Goal: Task Accomplishment & Management: Use online tool/utility

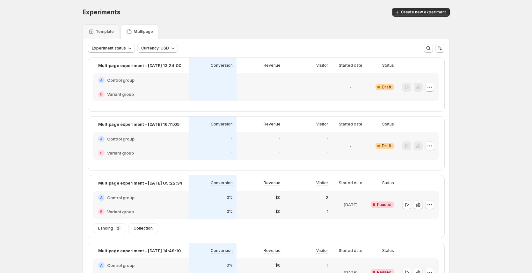
click at [106, 35] on div "Template" at bounding box center [101, 31] width 37 height 14
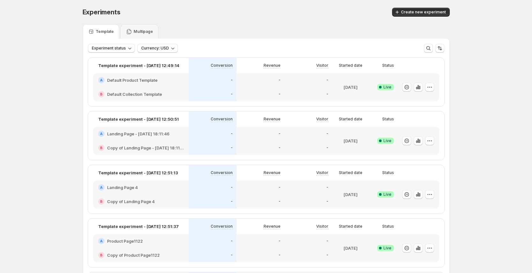
click at [267, 91] on div "-" at bounding box center [261, 94] width 40 height 6
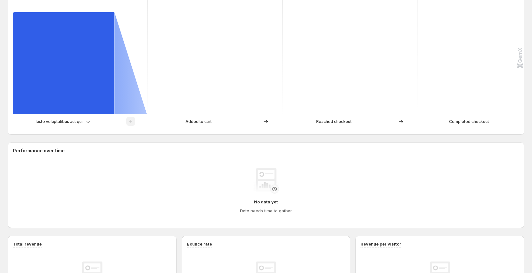
scroll to position [118, 0]
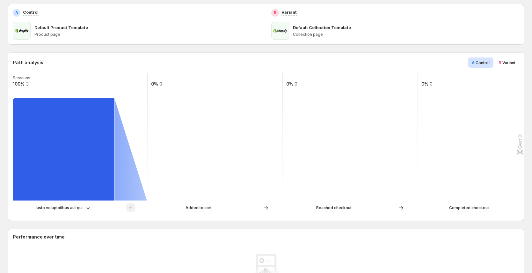
click at [80, 207] on p "Iusto voluptatibus aut qui." at bounding box center [60, 208] width 48 height 6
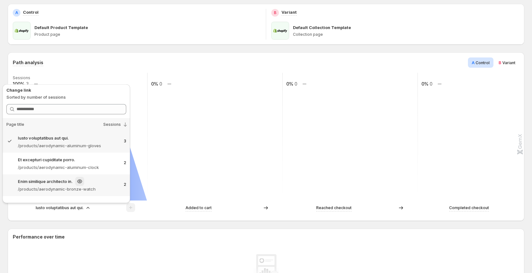
click at [56, 178] on p "Enim similique architecto in." at bounding box center [45, 181] width 55 height 6
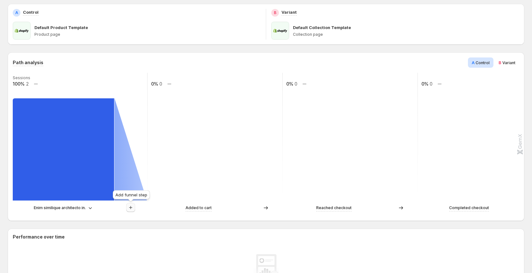
click at [132, 206] on icon "button" at bounding box center [131, 207] width 6 height 6
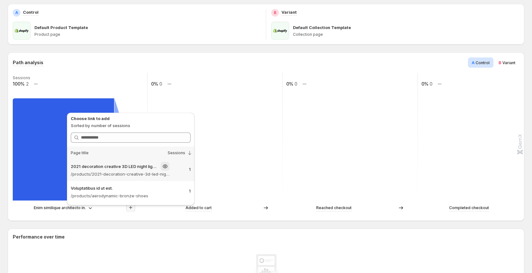
click at [148, 173] on p "/products/2021-decoration-creative-3d-led-night-light-table-lamp-children-bedro…" at bounding box center [120, 174] width 99 height 6
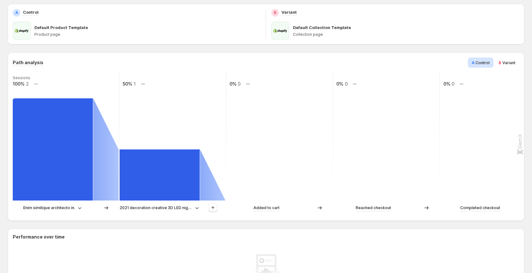
click at [511, 64] on span "Variant" at bounding box center [509, 62] width 13 height 5
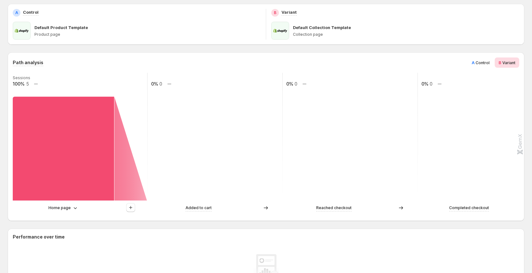
click at [489, 64] on span "Control" at bounding box center [483, 62] width 14 height 5
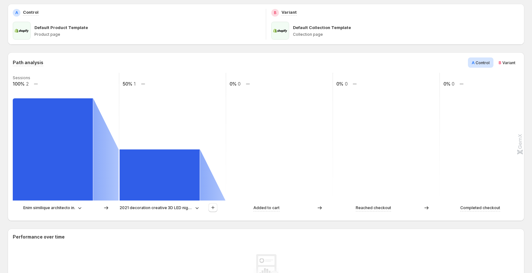
click at [514, 64] on span "Variant" at bounding box center [509, 62] width 13 height 5
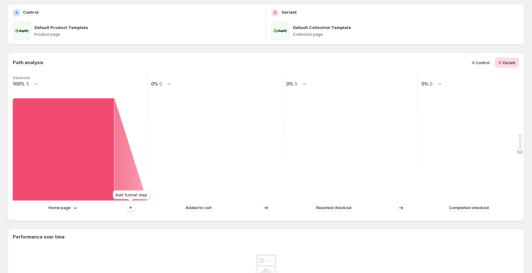
click at [133, 203] on div "Add funnel step" at bounding box center [132, 196] width 40 height 14
click at [132, 205] on icon "button" at bounding box center [131, 207] width 6 height 6
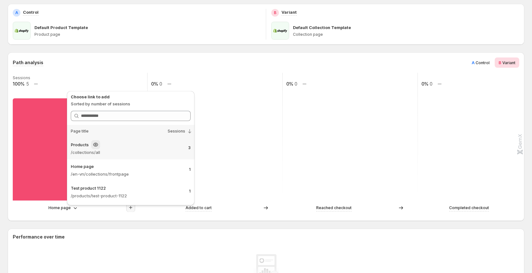
click at [139, 158] on div "Products /collections/all 3" at bounding box center [131, 149] width 128 height 22
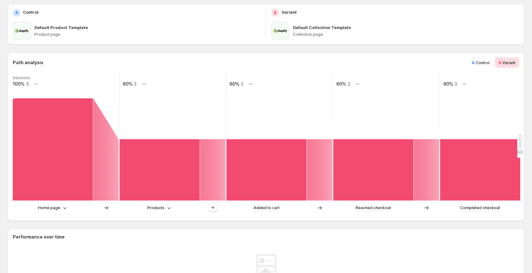
click at [62, 210] on icon at bounding box center [65, 208] width 6 height 6
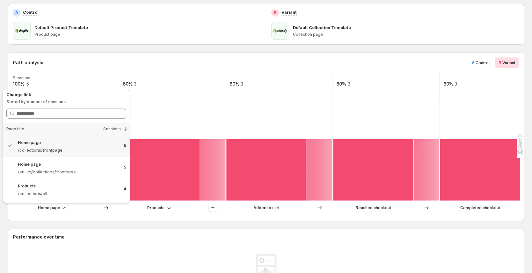
click at [93, 217] on div "Path analysis A Control B Variant Sessions 100% 5 60% 3 60% 3 60% 3 60% 3 Home …" at bounding box center [266, 136] width 517 height 168
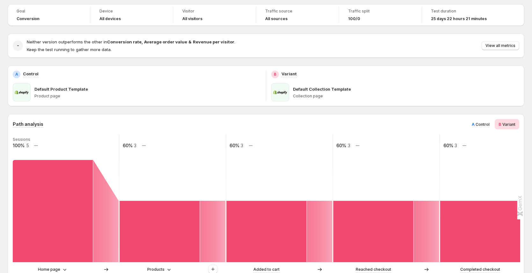
scroll to position [71, 0]
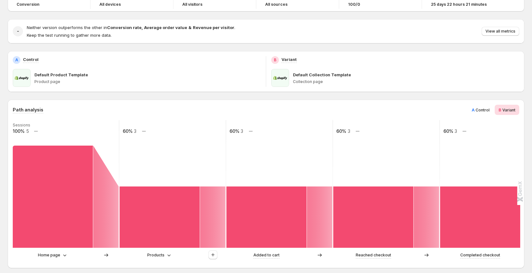
click at [57, 257] on p "Home page" at bounding box center [49, 255] width 22 height 6
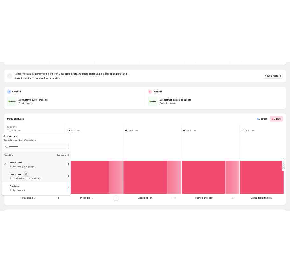
scroll to position [78, 0]
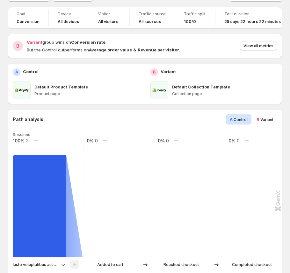
scroll to position [107, 0]
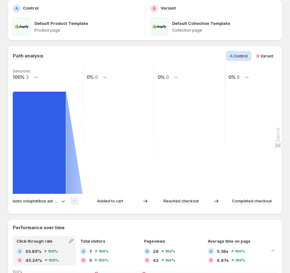
click at [265, 57] on span "Variant" at bounding box center [267, 56] width 13 height 5
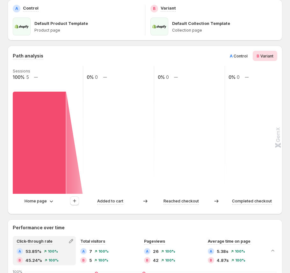
click at [48, 202] on icon at bounding box center [51, 201] width 6 height 6
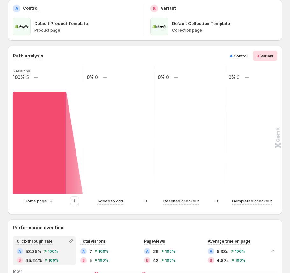
scroll to position [0, 0]
